Goal: Information Seeking & Learning: Learn about a topic

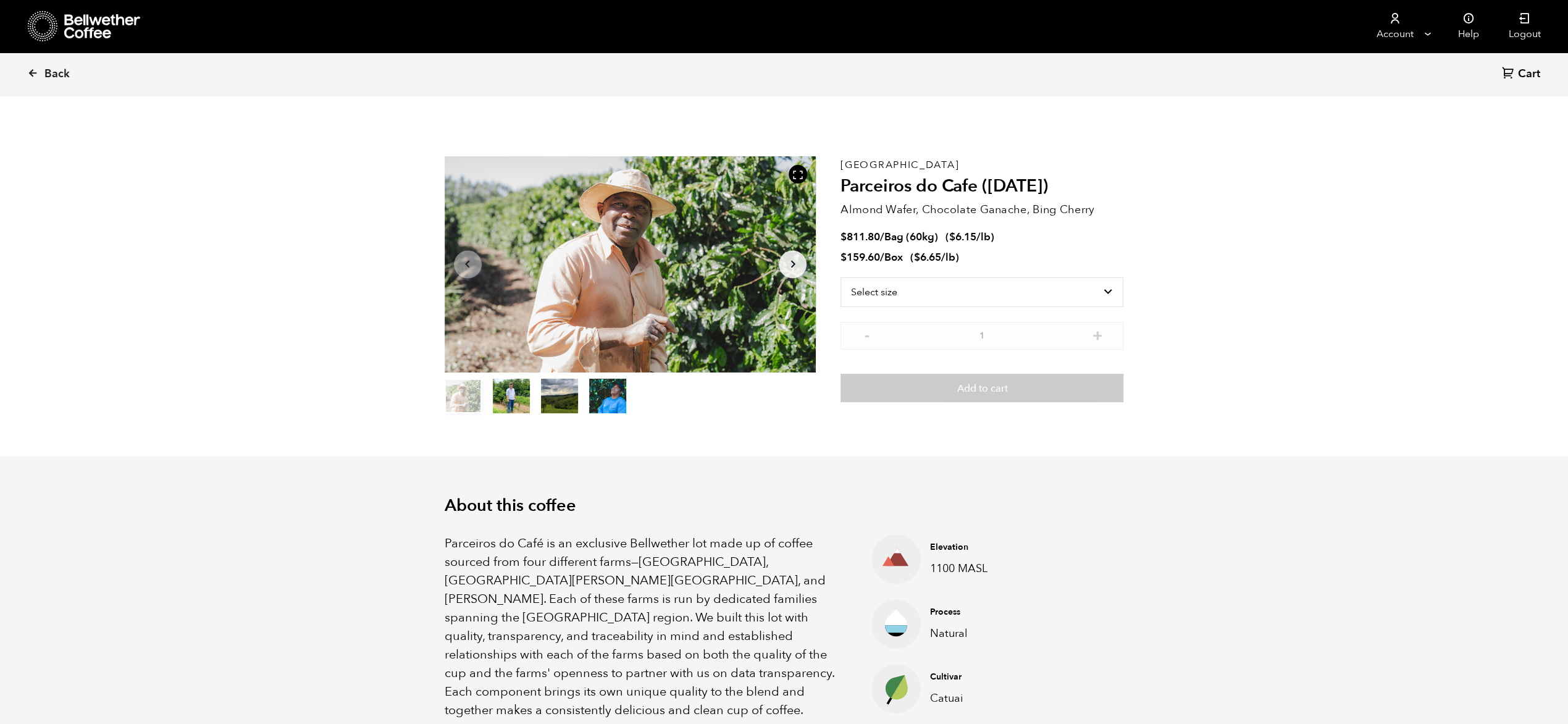
scroll to position [537, 657]
click at [50, 68] on span "Back" at bounding box center [57, 73] width 26 height 14
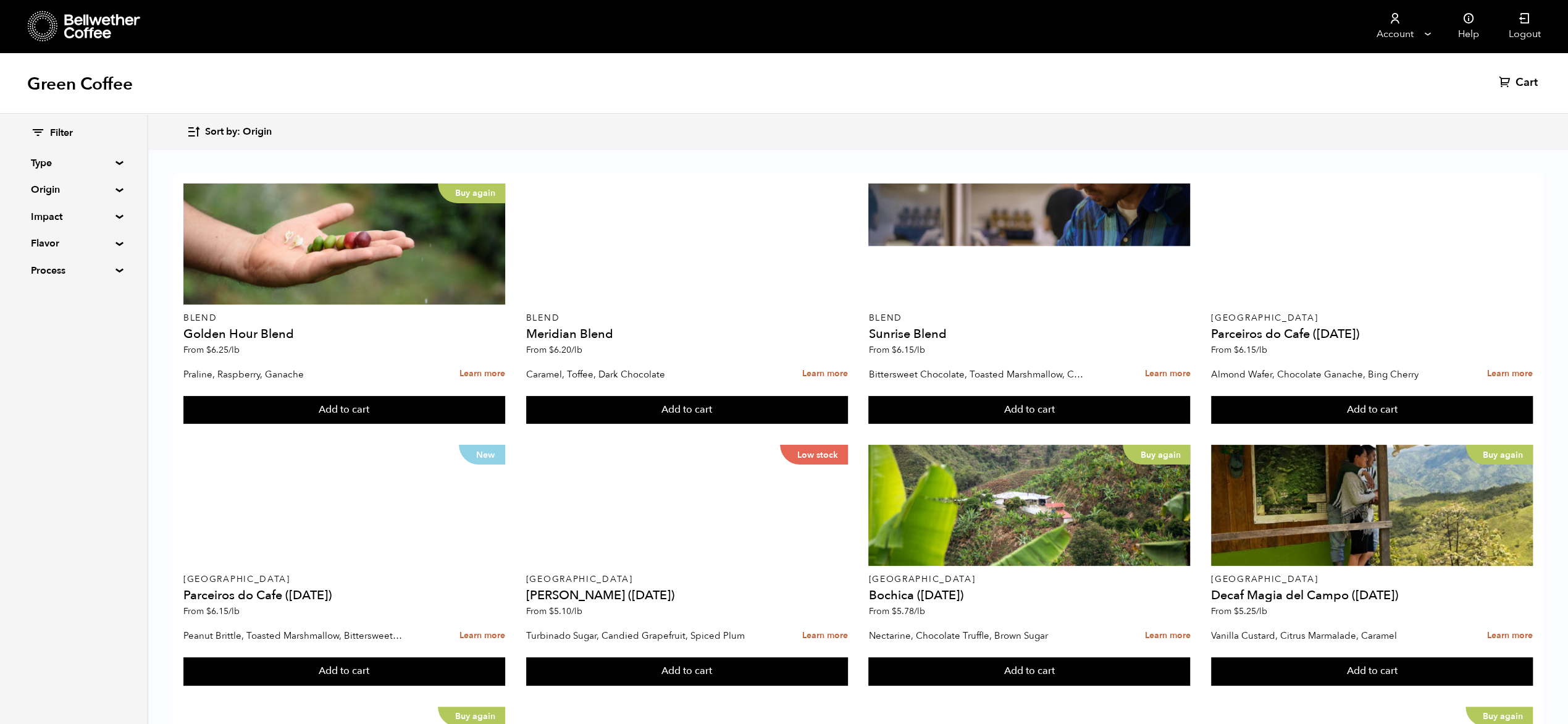
scroll to position [692, 0]
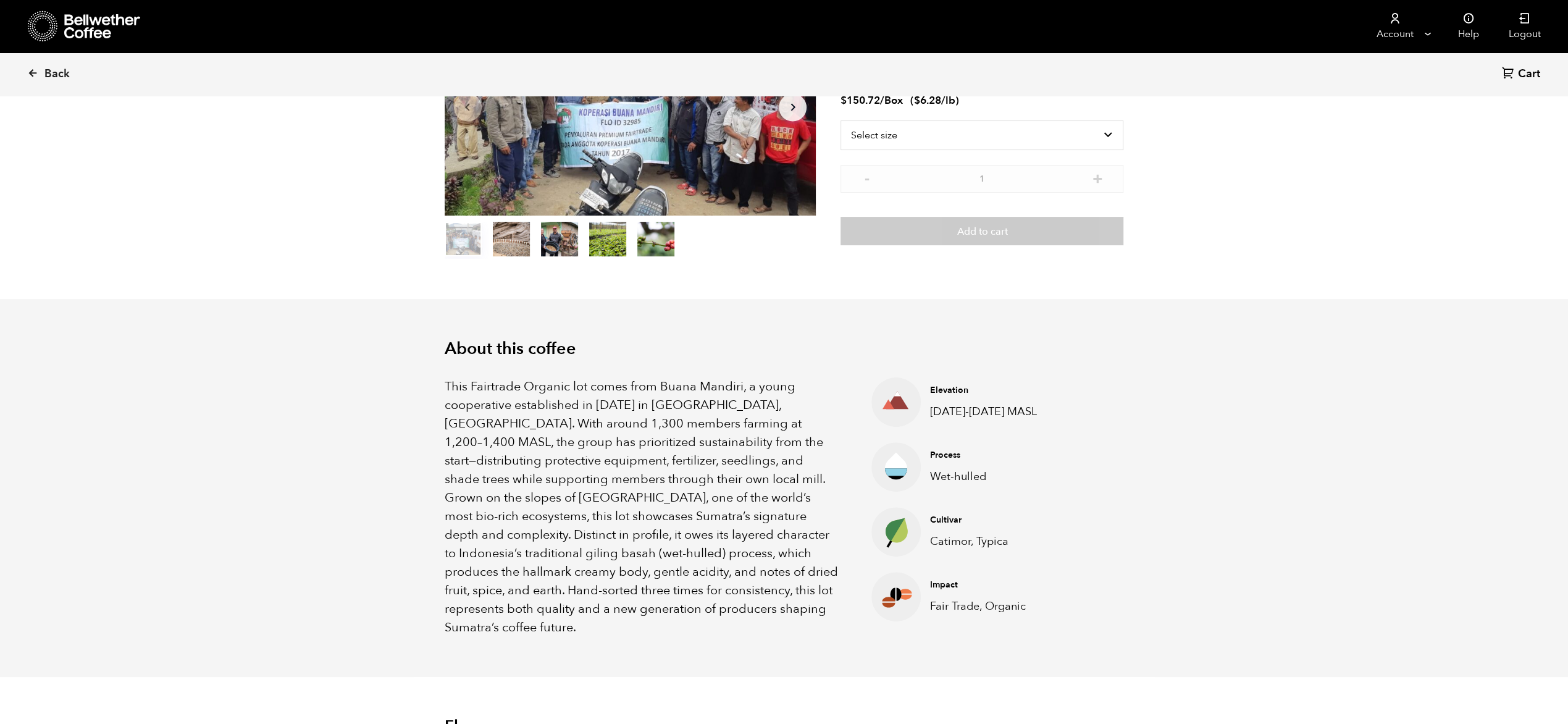
scroll to position [185, 0]
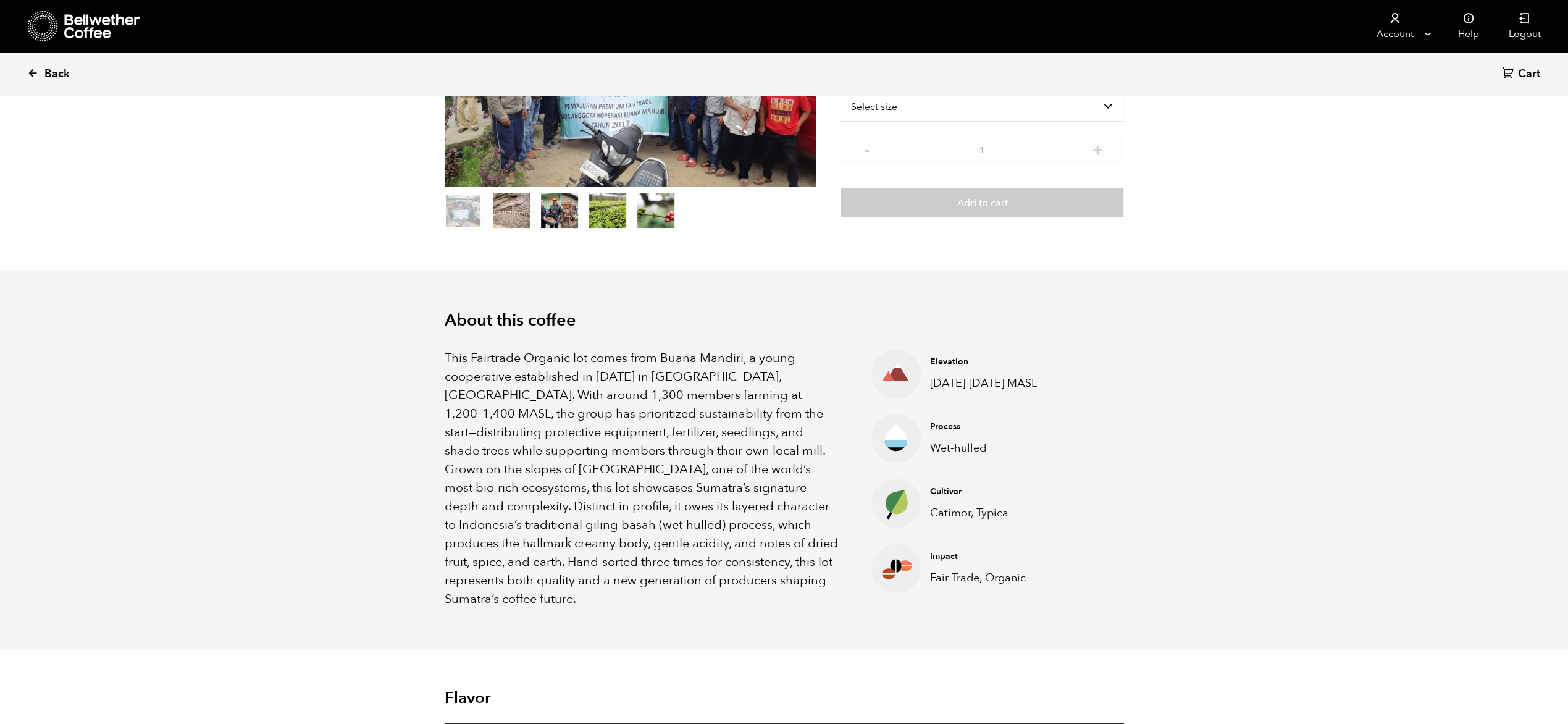
click at [42, 71] on link "Back" at bounding box center [66, 73] width 77 height 42
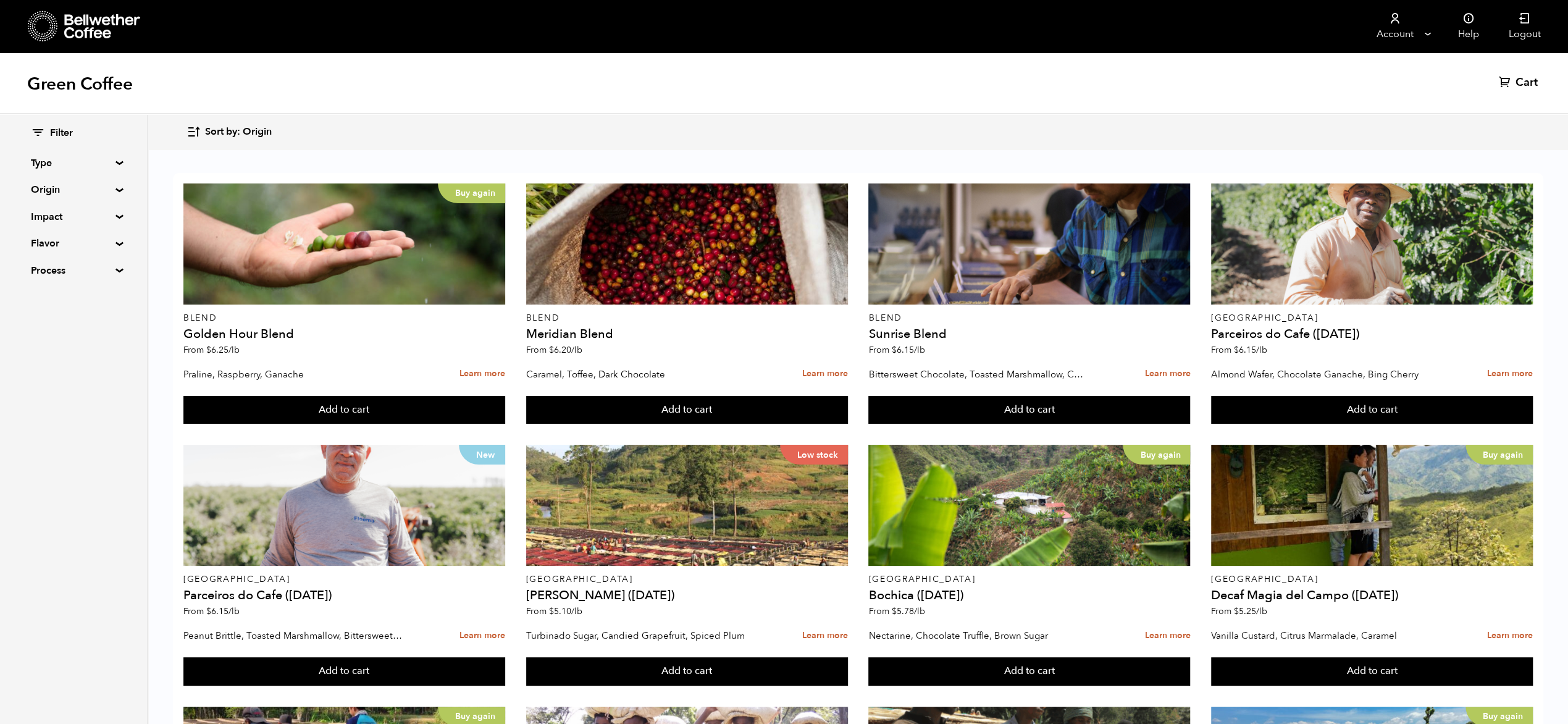
click at [116, 162] on summary "Type" at bounding box center [73, 162] width 85 height 14
click at [109, 161] on summary "Type" at bounding box center [73, 162] width 86 height 14
click at [71, 191] on summary "Origin" at bounding box center [73, 189] width 85 height 14
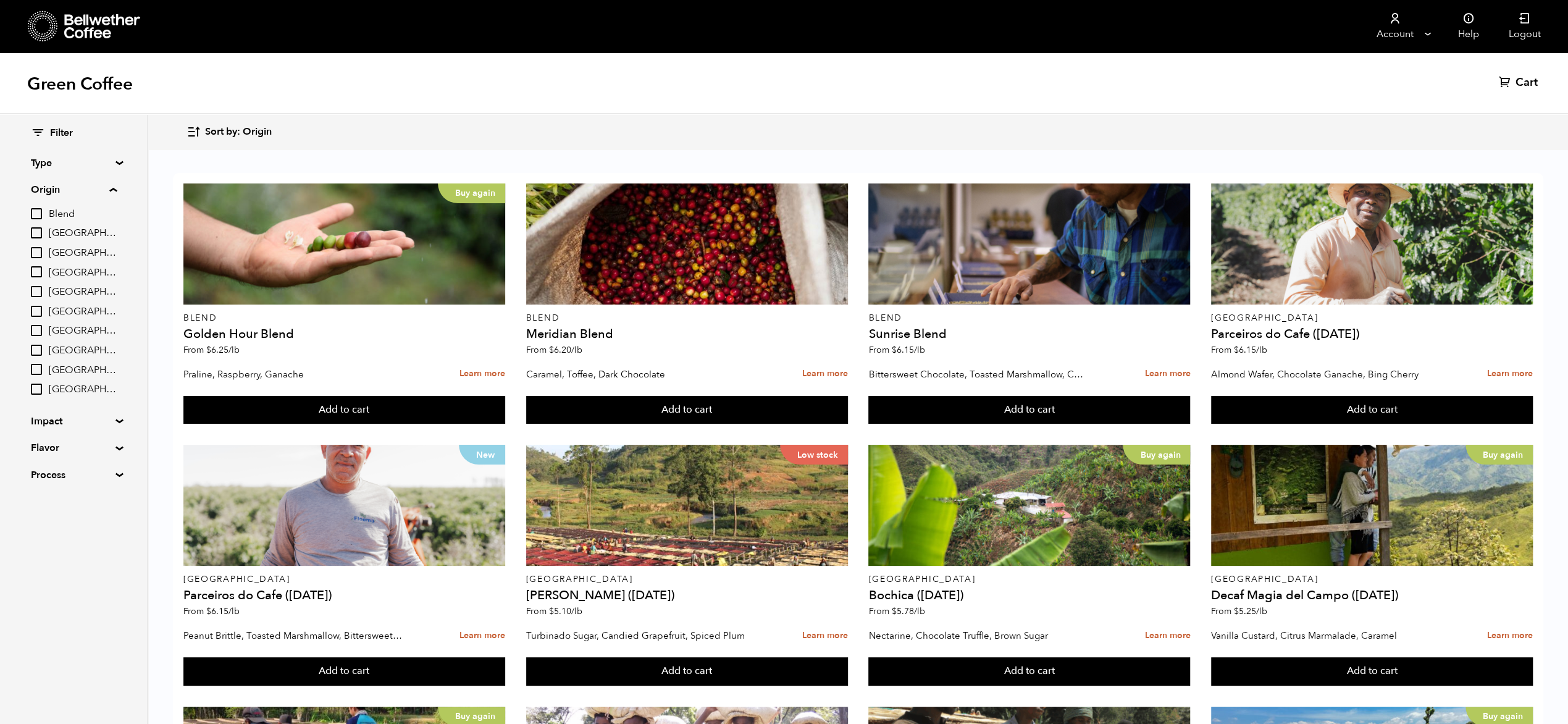
click at [113, 188] on summary "Origin" at bounding box center [73, 189] width 86 height 14
